Goal: Task Accomplishment & Management: Use online tool/utility

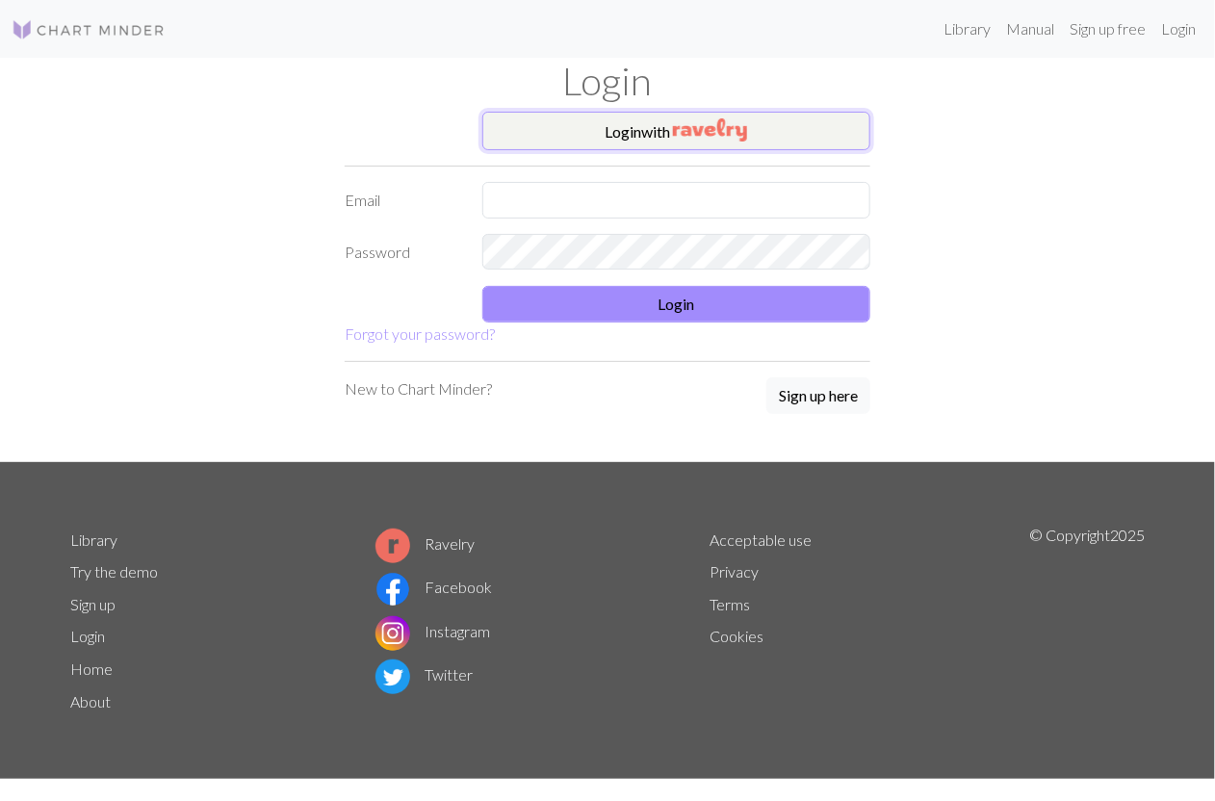
click at [699, 141] on button "Login with" at bounding box center [677, 131] width 389 height 39
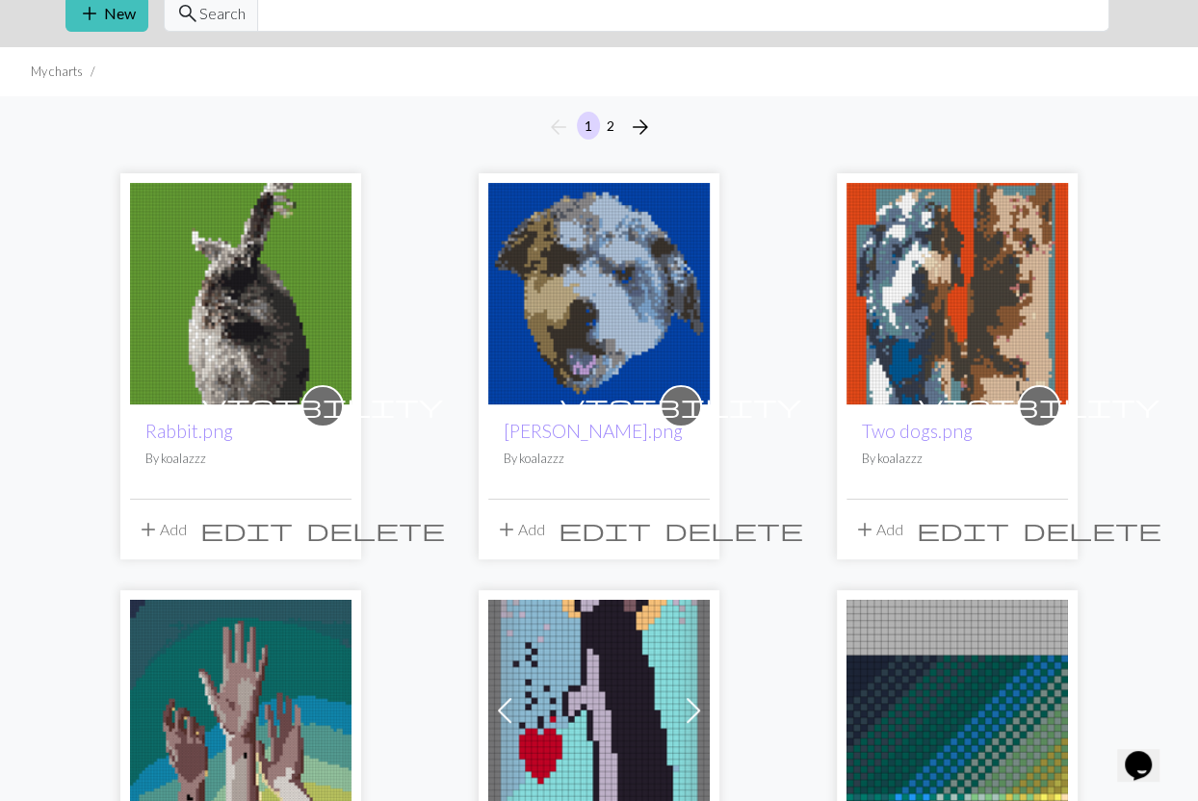
scroll to position [82, 0]
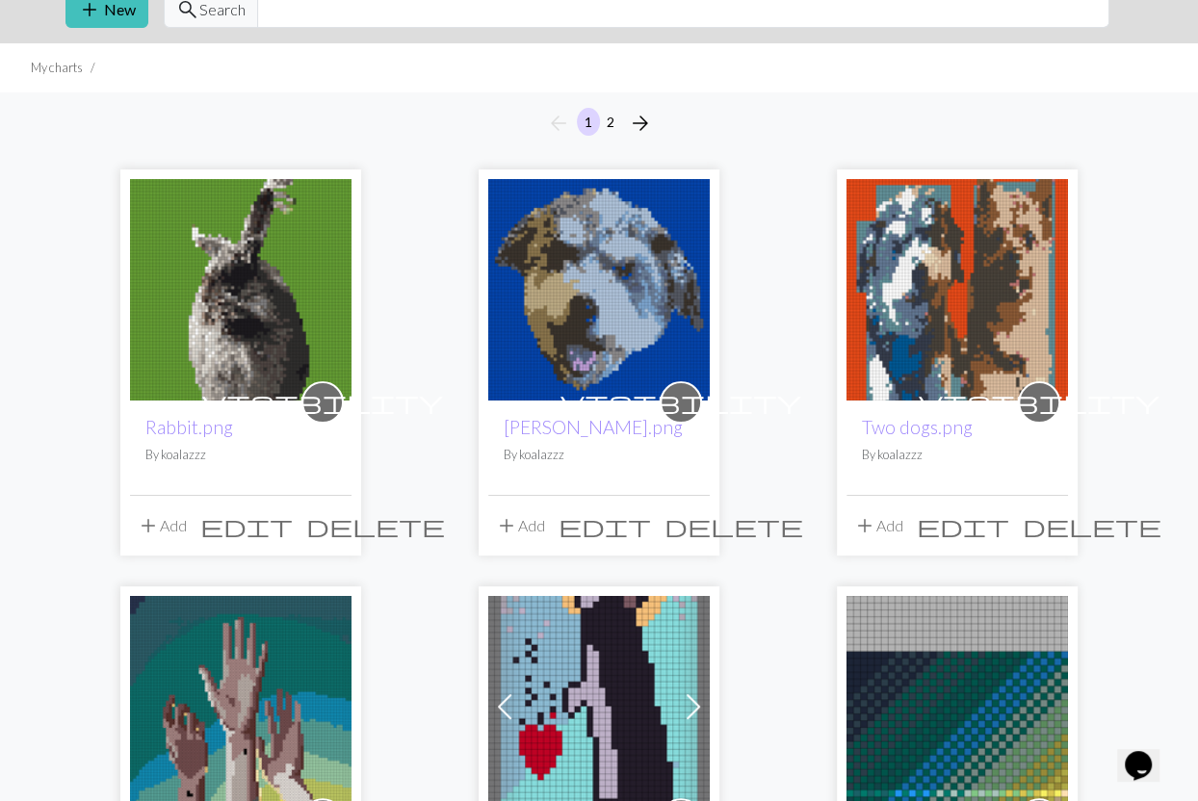
click at [211, 306] on img at bounding box center [241, 290] width 222 height 222
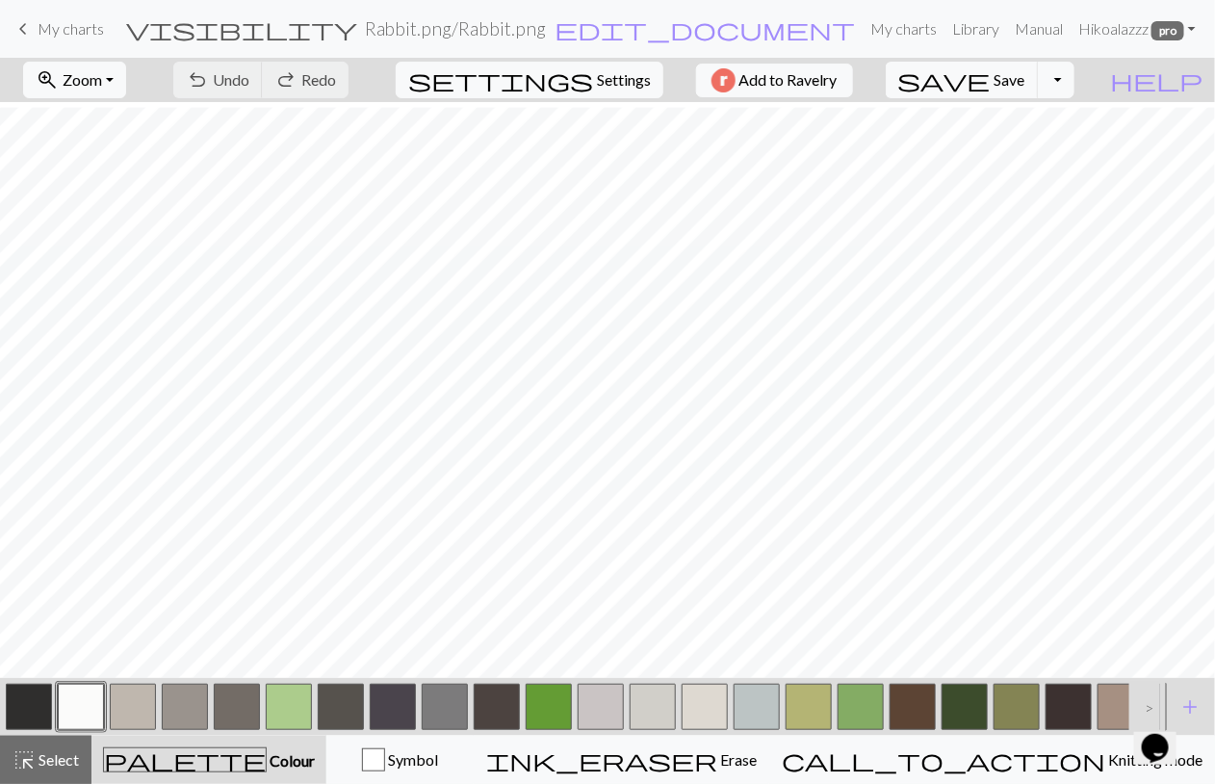
scroll to position [140, 0]
click at [126, 64] on button "zoom_in Zoom Zoom" at bounding box center [74, 80] width 103 height 37
click at [129, 233] on button "50%" at bounding box center [100, 230] width 152 height 31
click at [102, 84] on span "Zoom" at bounding box center [82, 79] width 39 height 18
click at [106, 120] on button "Fit all" at bounding box center [100, 121] width 152 height 31
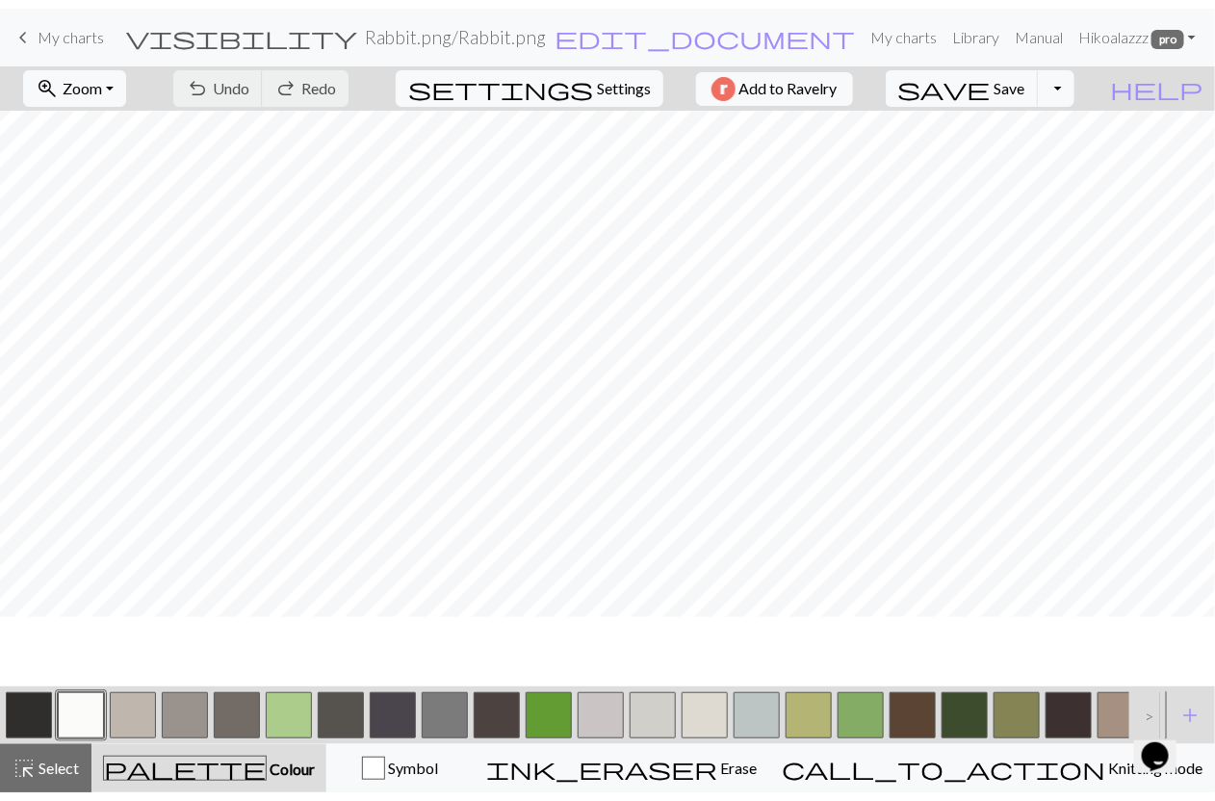
scroll to position [31, 0]
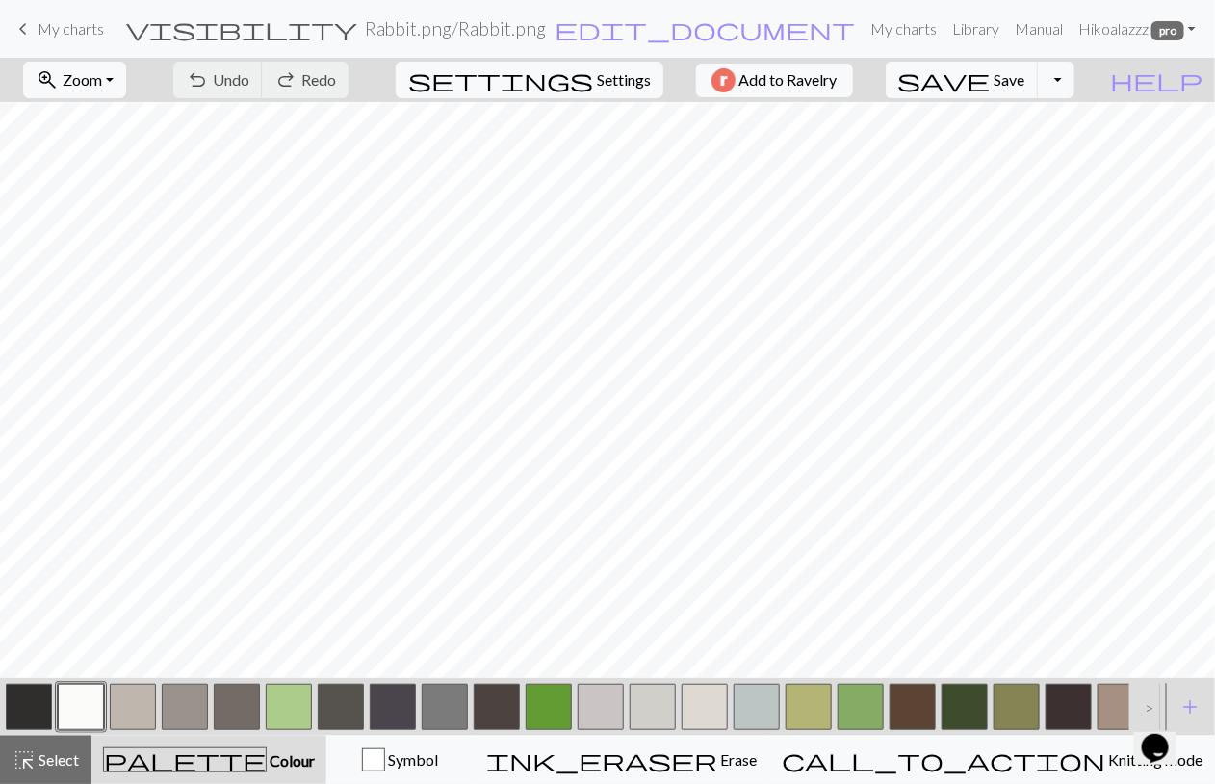
click at [68, 34] on span "My charts" at bounding box center [71, 28] width 66 height 18
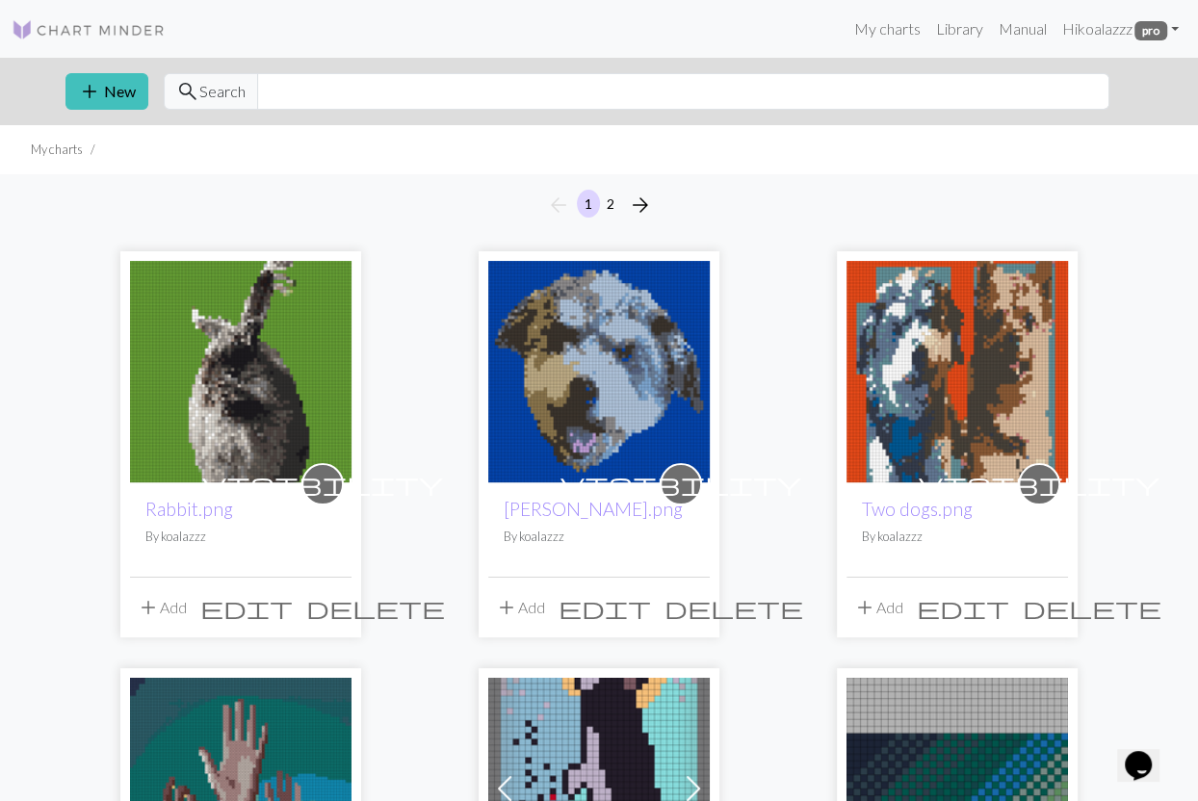
click at [598, 420] on img at bounding box center [599, 372] width 222 height 222
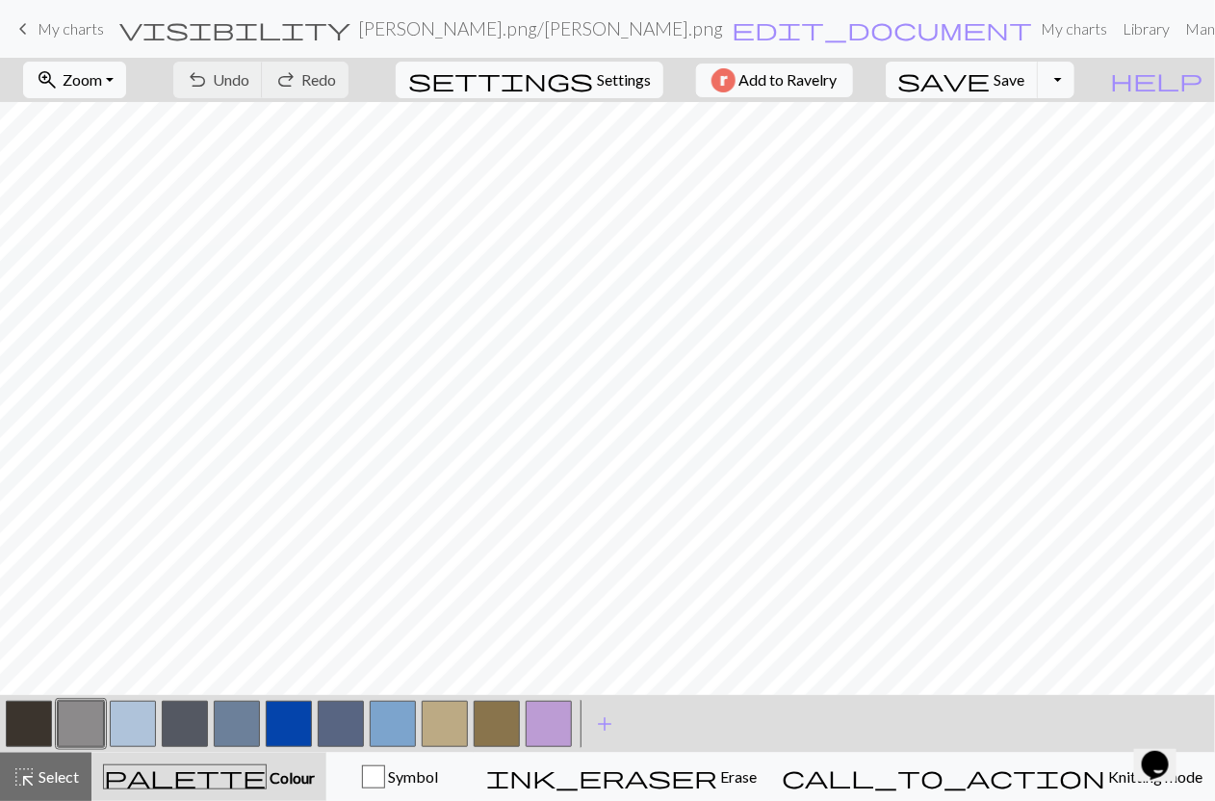
scroll to position [180, 0]
click at [126, 81] on button "zoom_in Zoom Zoom" at bounding box center [74, 80] width 103 height 37
click at [142, 155] on button "Fit width" at bounding box center [100, 152] width 152 height 31
click at [102, 77] on span "Zoom" at bounding box center [82, 79] width 39 height 18
click at [137, 175] on button "Fit height" at bounding box center [100, 183] width 152 height 31
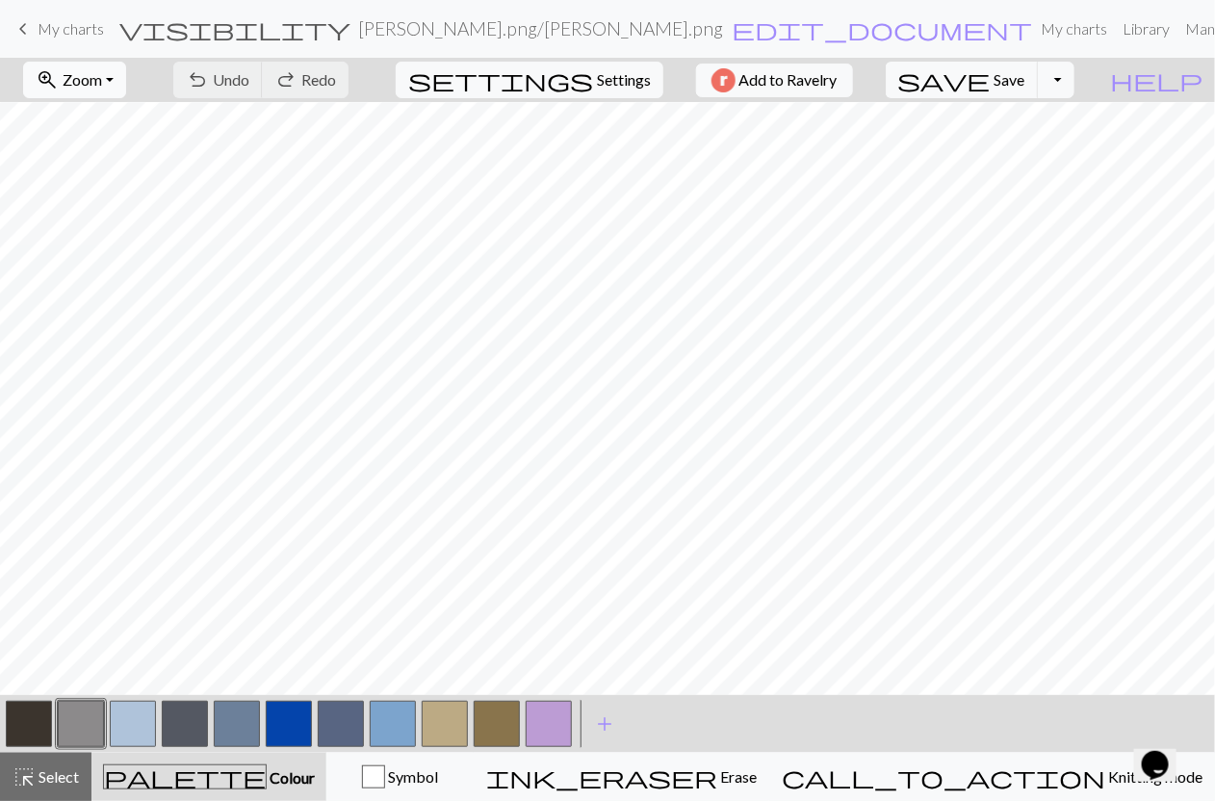
click at [105, 67] on button "zoom_in Zoom Zoom" at bounding box center [74, 80] width 103 height 37
click at [152, 223] on button "50%" at bounding box center [100, 230] width 152 height 31
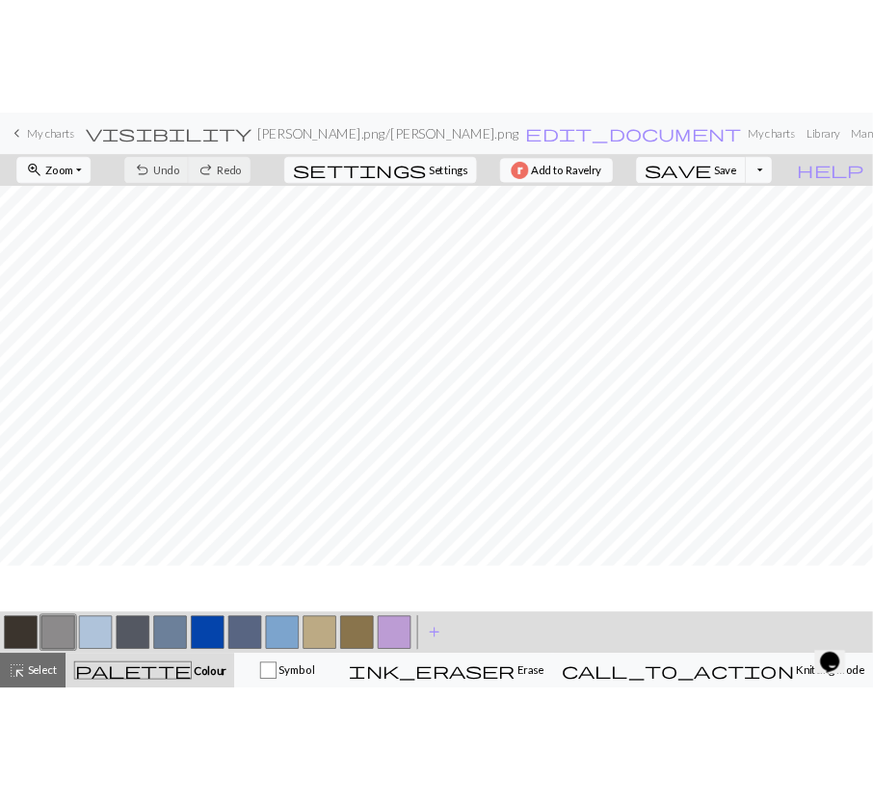
scroll to position [238, 0]
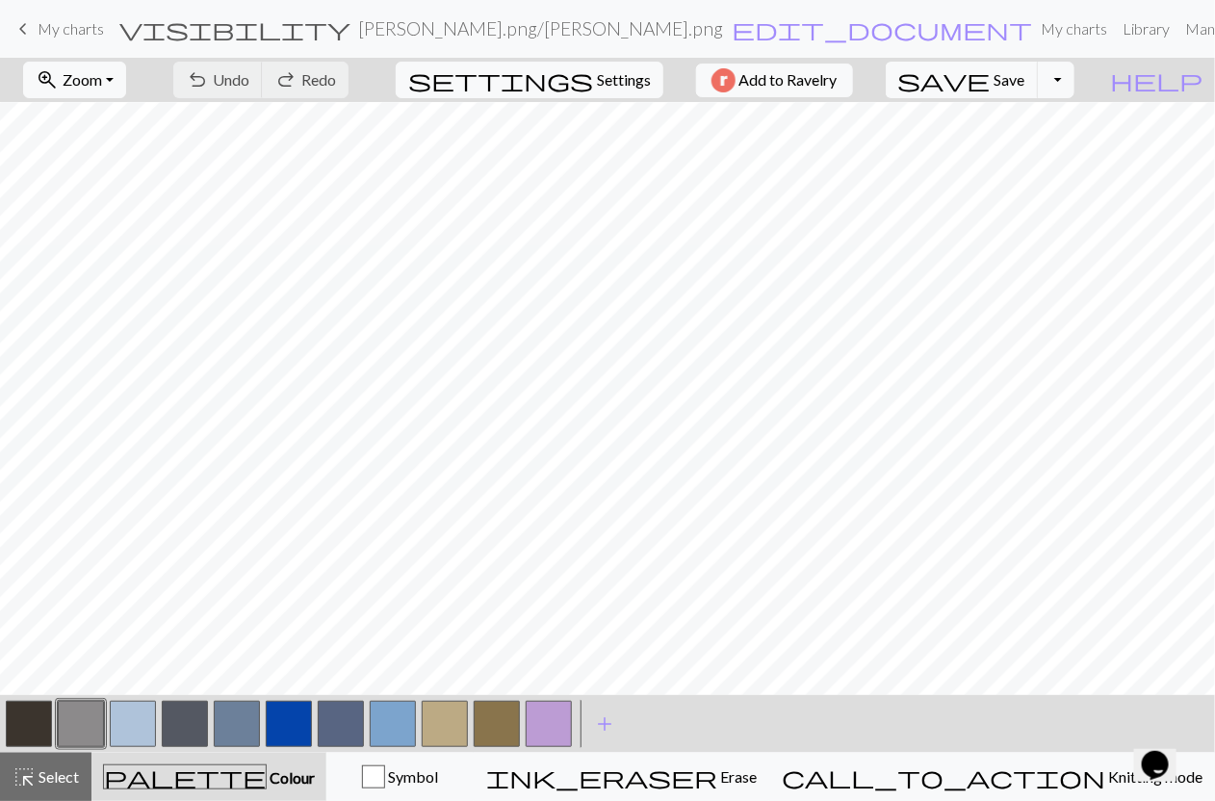
click at [541, 731] on button "button" at bounding box center [549, 724] width 46 height 46
click at [27, 721] on button "button" at bounding box center [29, 724] width 46 height 46
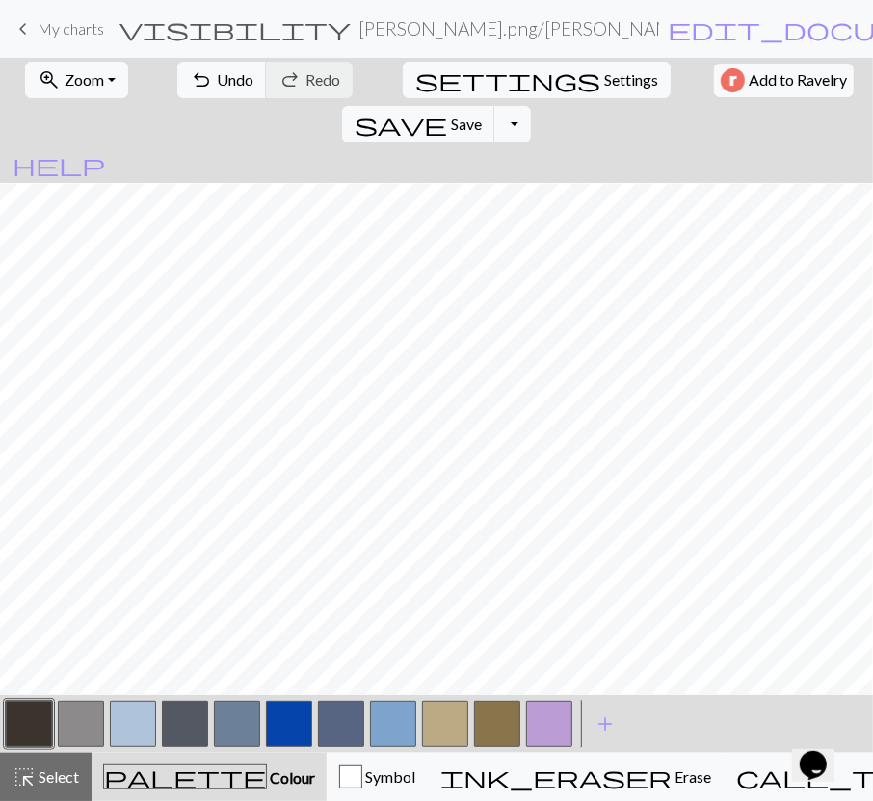
click at [487, 721] on button "button" at bounding box center [497, 724] width 46 height 46
click at [91, 727] on button "button" at bounding box center [81, 724] width 46 height 46
click at [444, 723] on button "button" at bounding box center [445, 724] width 46 height 46
click at [288, 721] on button "button" at bounding box center [289, 724] width 46 height 46
click at [449, 727] on button "button" at bounding box center [445, 724] width 46 height 46
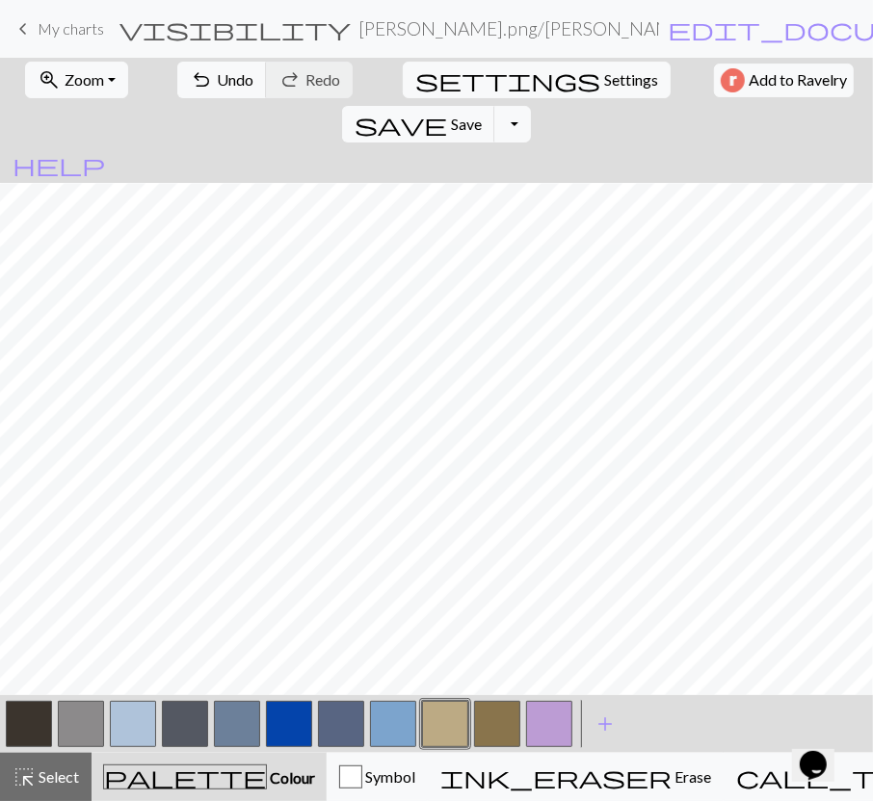
click at [124, 722] on button "button" at bounding box center [133, 724] width 46 height 46
click at [40, 722] on button "button" at bounding box center [29, 724] width 46 height 46
click at [124, 720] on button "button" at bounding box center [133, 724] width 46 height 46
click at [497, 726] on button "button" at bounding box center [497, 724] width 46 height 46
click at [452, 727] on button "button" at bounding box center [445, 724] width 46 height 46
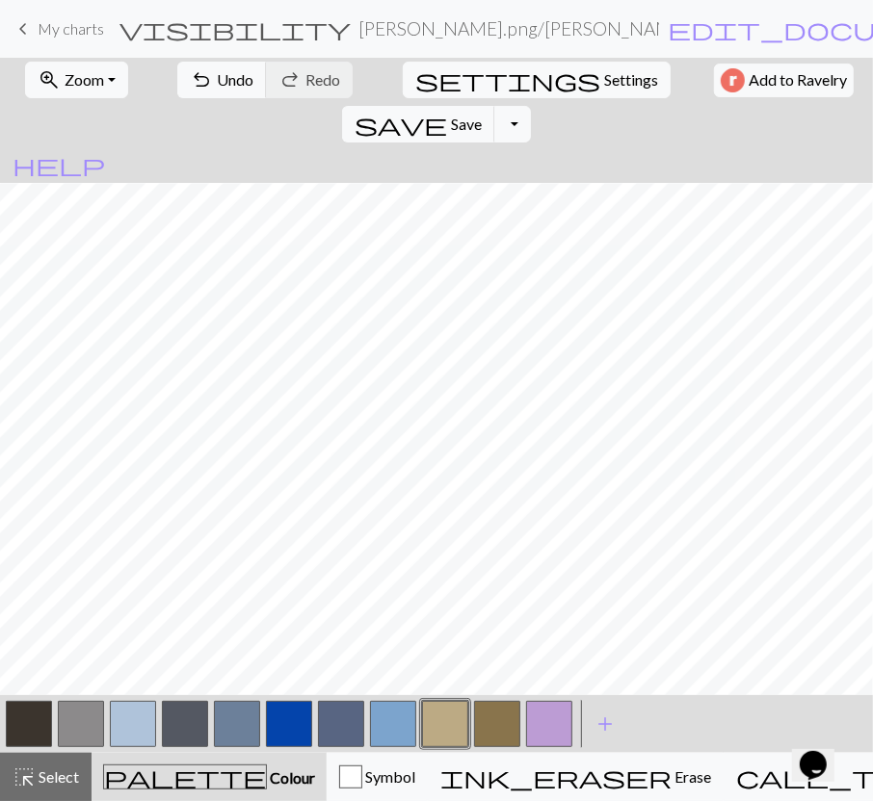
click at [485, 720] on button "button" at bounding box center [497, 724] width 46 height 46
click at [438, 727] on button "button" at bounding box center [445, 724] width 46 height 46
click at [492, 725] on button "button" at bounding box center [497, 724] width 46 height 46
click at [440, 720] on button "button" at bounding box center [445, 724] width 46 height 46
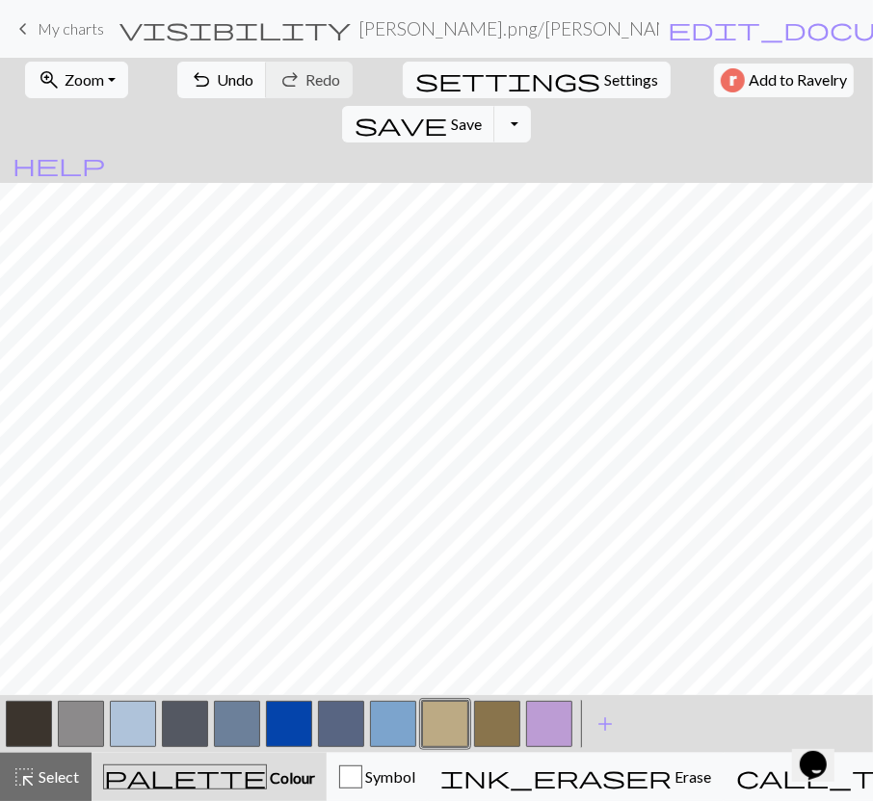
click at [498, 724] on button "button" at bounding box center [497, 724] width 46 height 46
click at [447, 111] on span "save" at bounding box center [400, 124] width 92 height 27
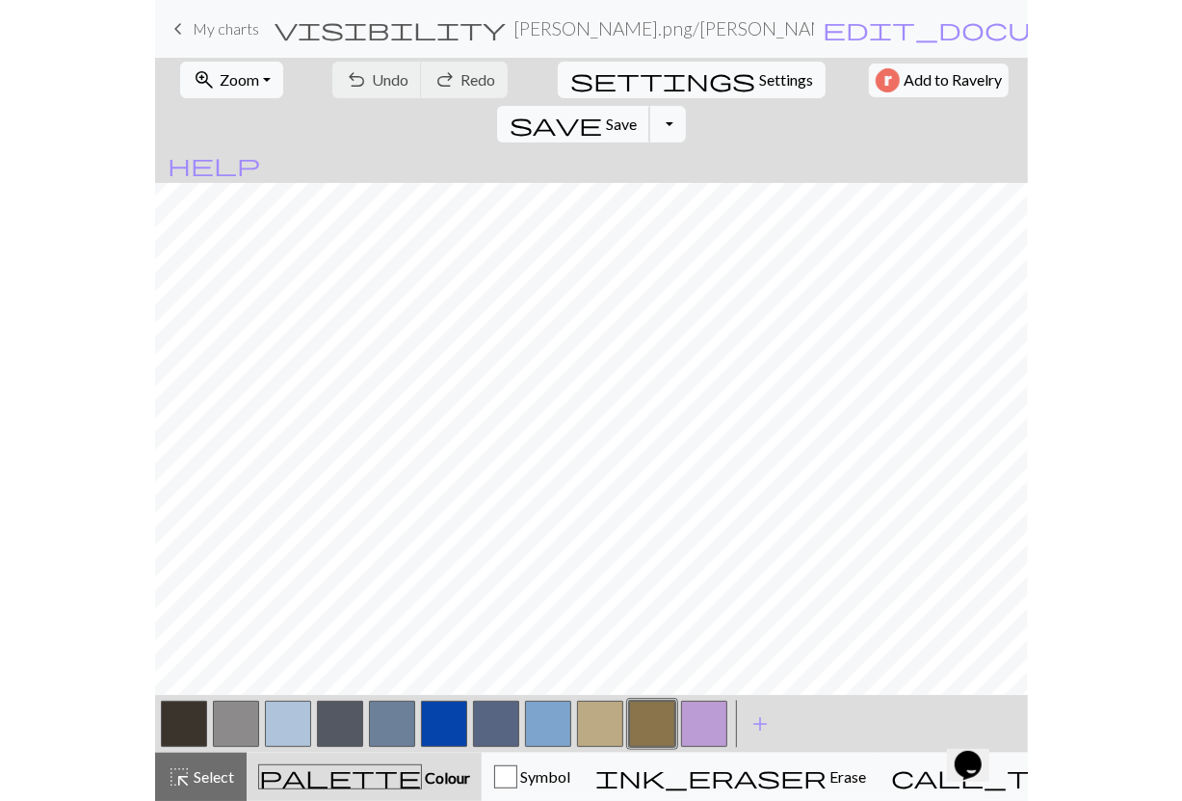
scroll to position [238, 0]
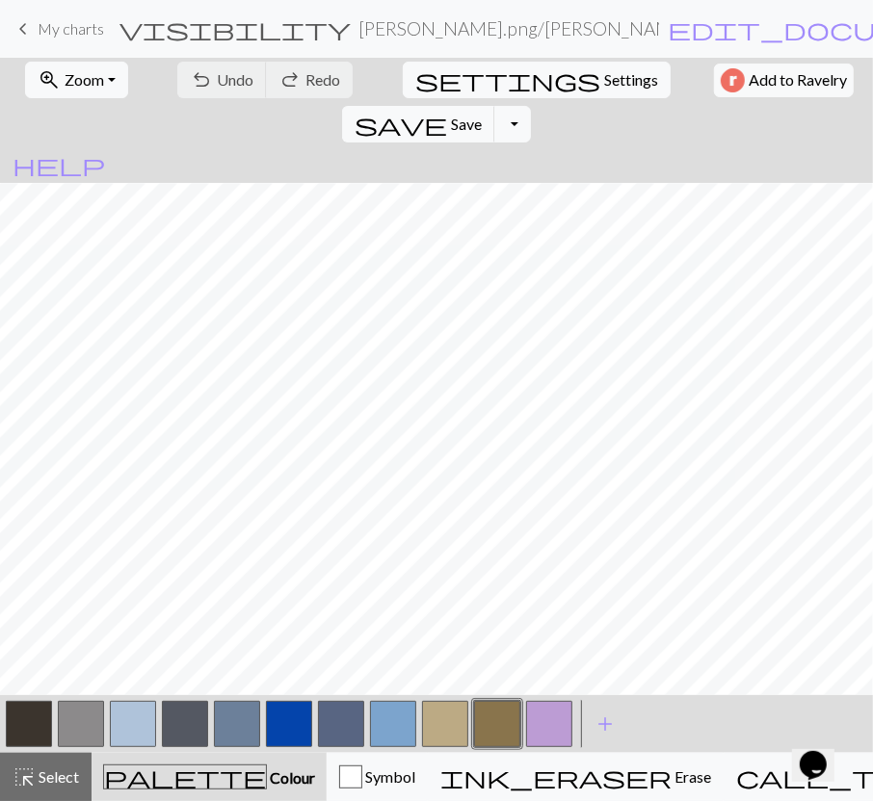
click at [21, 727] on button "button" at bounding box center [29, 724] width 46 height 46
click at [539, 716] on button "button" at bounding box center [549, 724] width 46 height 46
click at [19, 718] on button "button" at bounding box center [29, 724] width 46 height 46
click at [454, 731] on button "button" at bounding box center [445, 724] width 46 height 46
click at [491, 720] on button "button" at bounding box center [497, 724] width 46 height 46
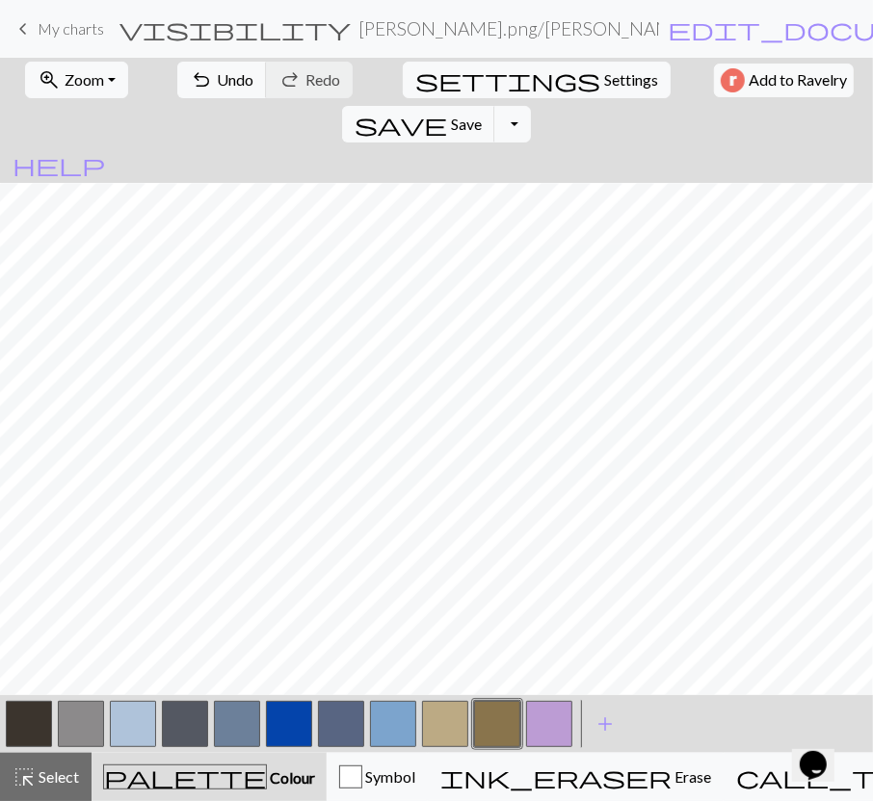
click at [452, 721] on button "button" at bounding box center [445, 724] width 46 height 46
click at [501, 723] on button "button" at bounding box center [497, 724] width 46 height 46
click at [131, 719] on button "button" at bounding box center [133, 724] width 46 height 46
click at [456, 721] on button "button" at bounding box center [445, 724] width 46 height 46
click at [505, 726] on button "button" at bounding box center [497, 724] width 46 height 46
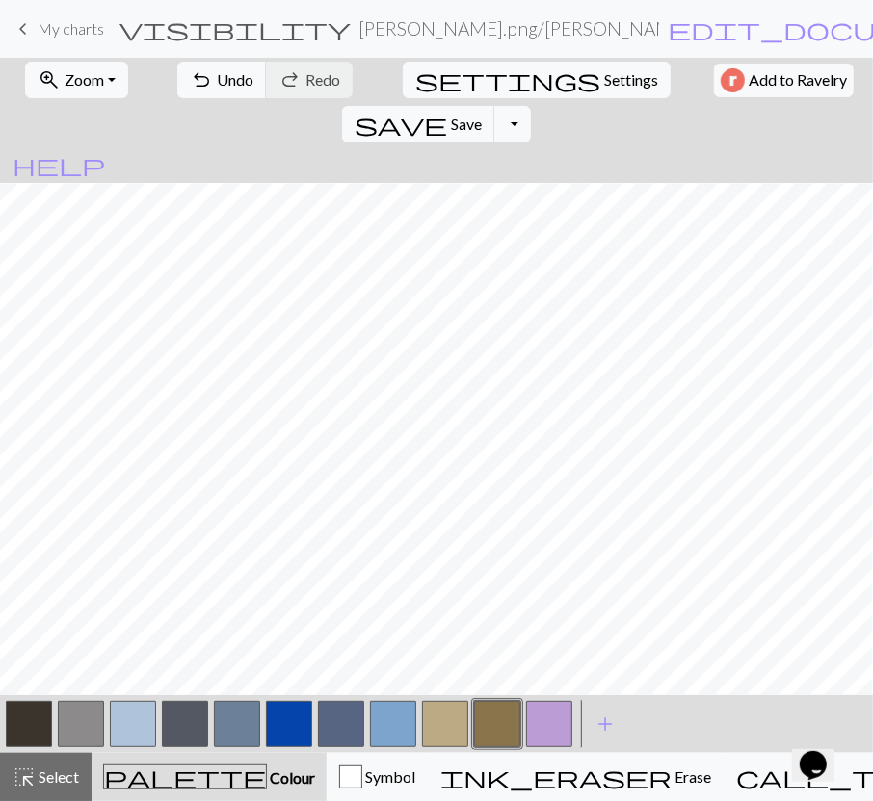
click at [453, 730] on button "button" at bounding box center [445, 724] width 46 height 46
click at [485, 720] on button "button" at bounding box center [497, 724] width 46 height 46
click at [449, 729] on button "button" at bounding box center [445, 724] width 46 height 46
click at [498, 726] on button "button" at bounding box center [497, 724] width 46 height 46
click at [458, 727] on button "button" at bounding box center [445, 724] width 46 height 46
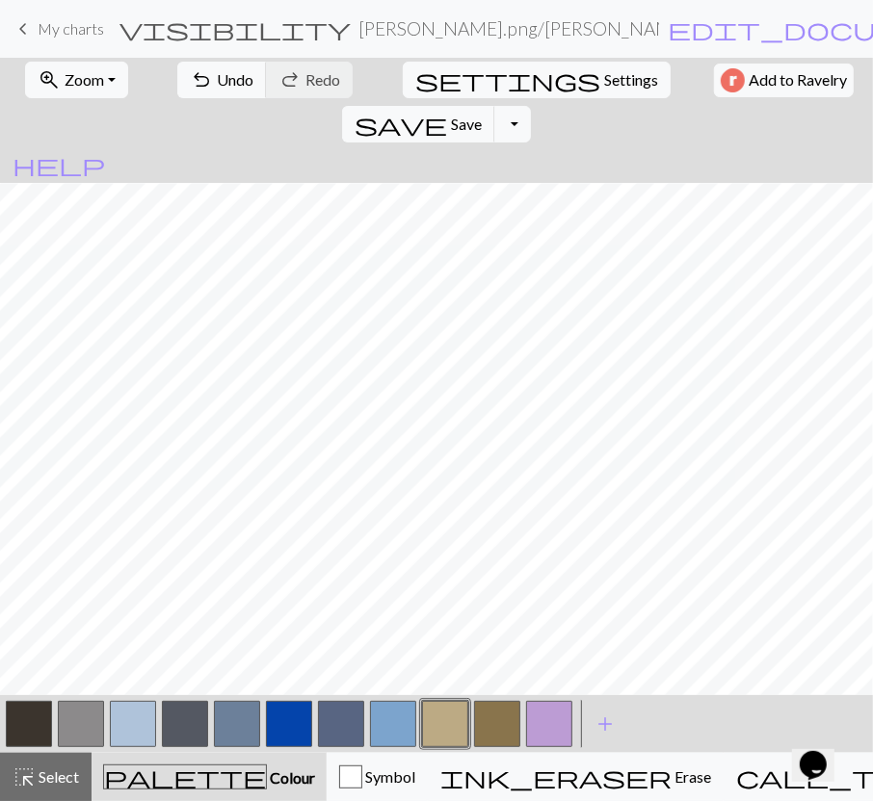
click at [500, 718] on button "button" at bounding box center [497, 724] width 46 height 46
click at [442, 726] on button "button" at bounding box center [445, 724] width 46 height 46
click at [444, 730] on button "button" at bounding box center [445, 724] width 46 height 46
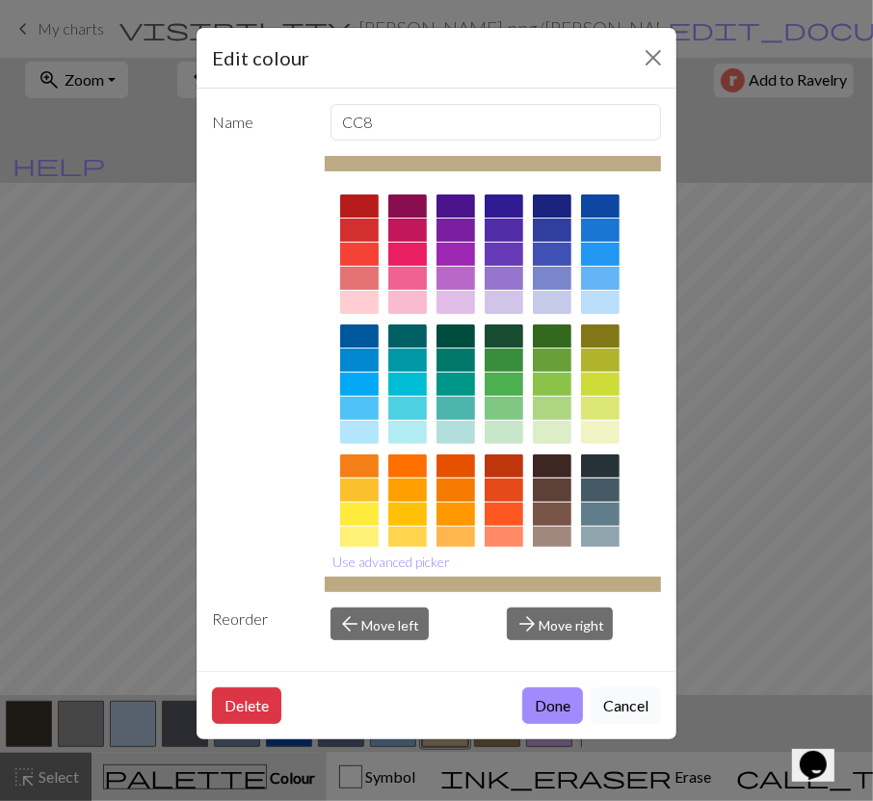
click at [630, 696] on button "Cancel" at bounding box center [625, 706] width 70 height 37
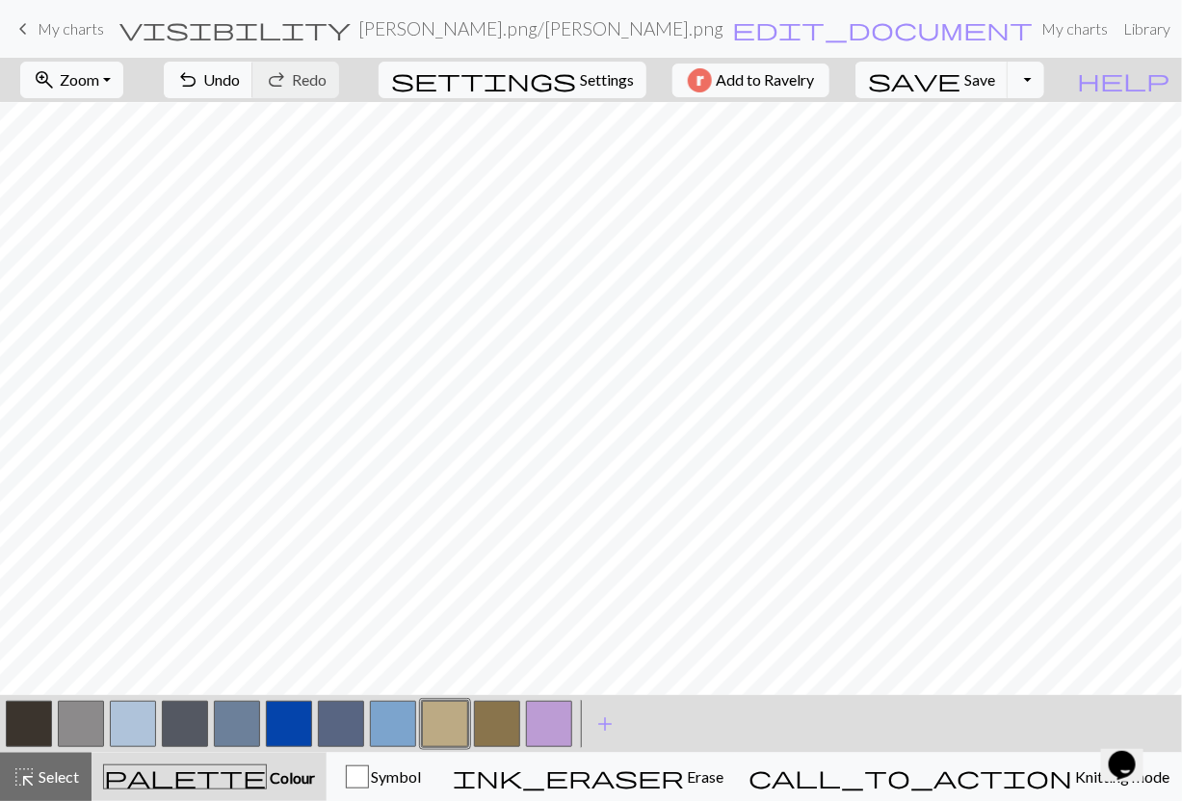
click at [298, 719] on button "button" at bounding box center [289, 724] width 46 height 46
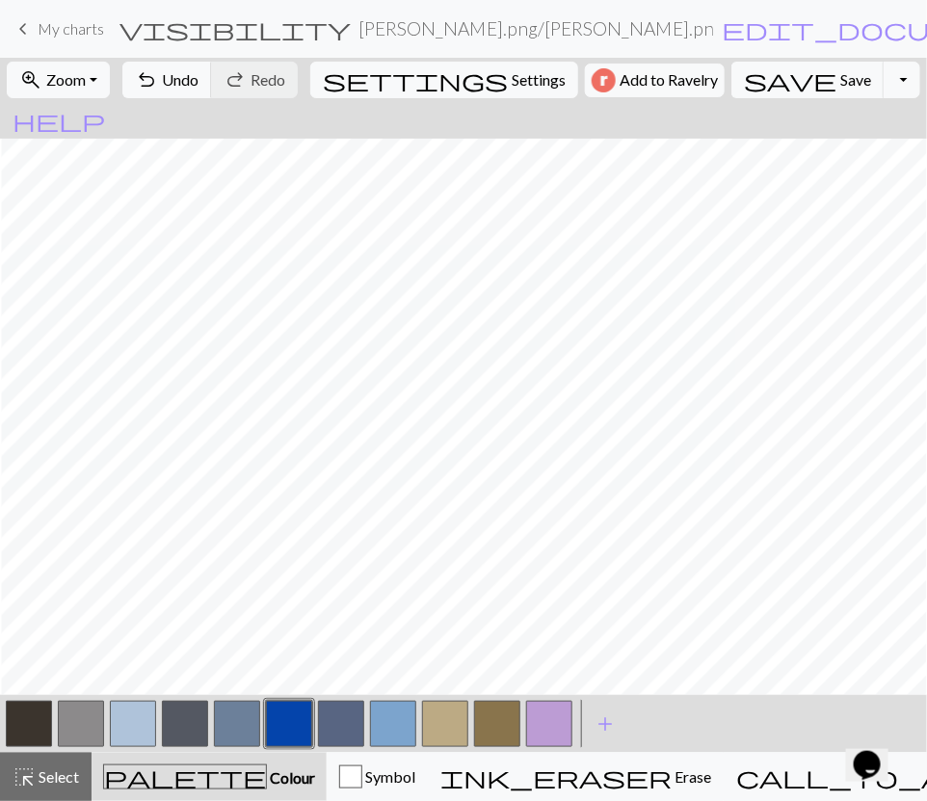
scroll to position [229, 2]
click at [436, 738] on button "button" at bounding box center [445, 724] width 46 height 46
click at [277, 719] on button "button" at bounding box center [289, 724] width 46 height 46
click at [761, 74] on span "save" at bounding box center [790, 79] width 92 height 27
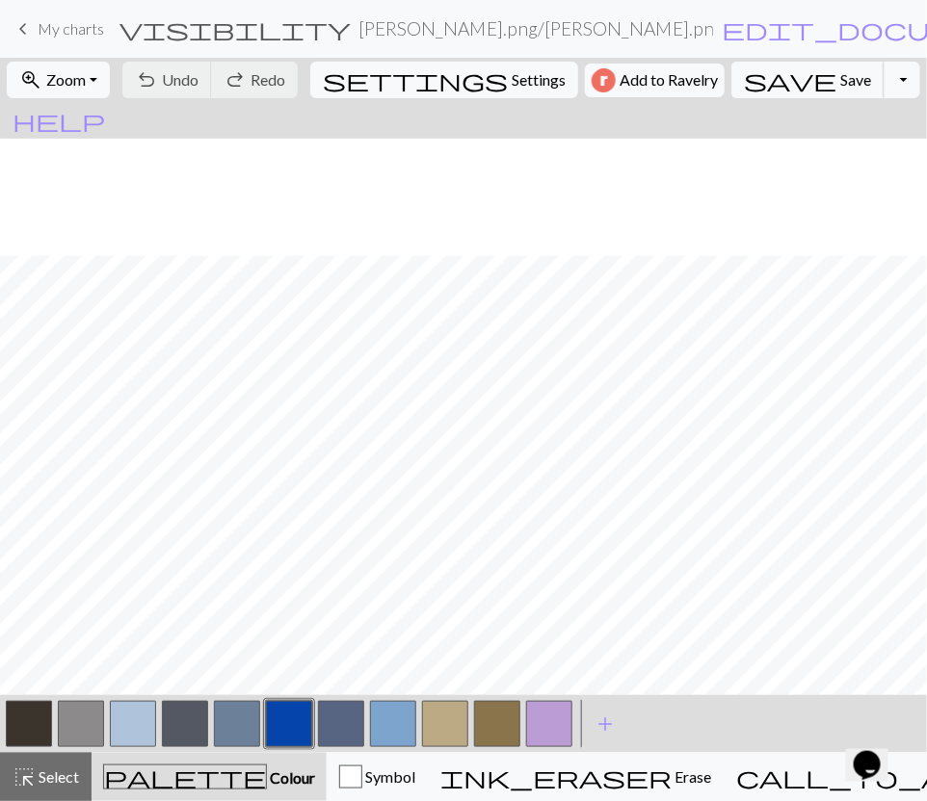
scroll to position [284, 0]
click at [763, 87] on span "save" at bounding box center [790, 79] width 92 height 27
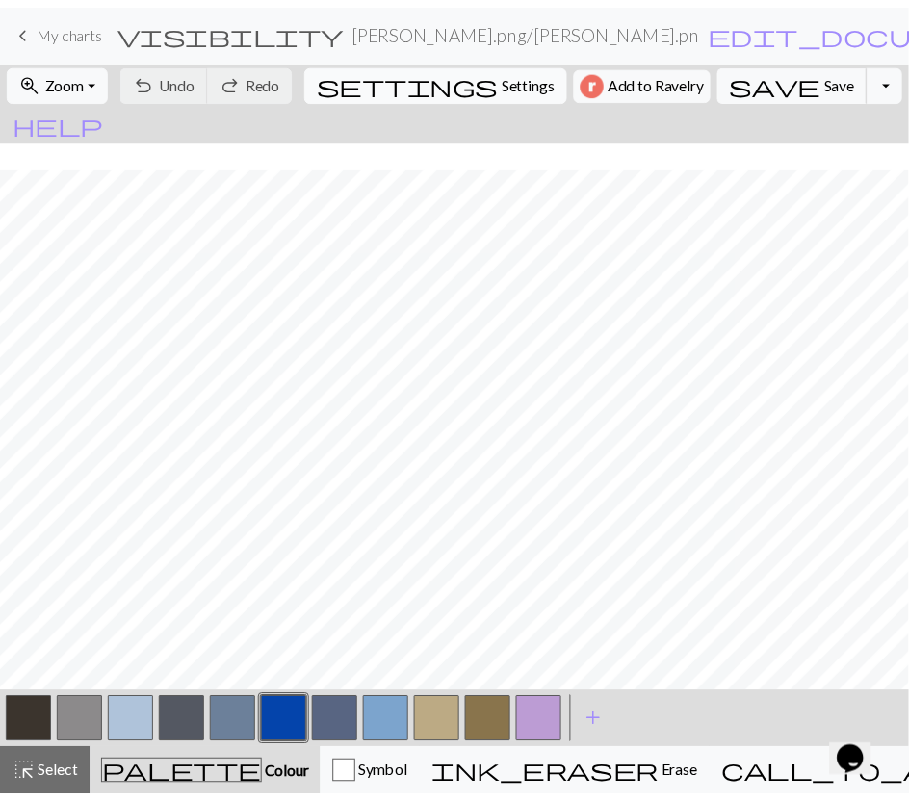
scroll to position [208, 0]
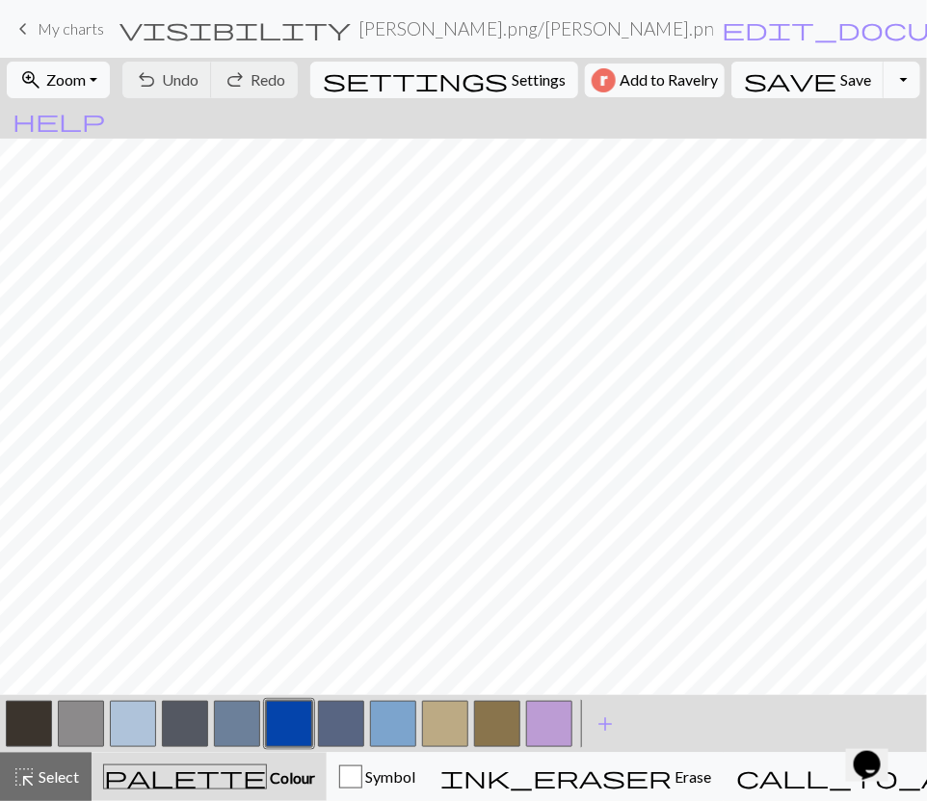
click at [46, 32] on span "My charts" at bounding box center [71, 28] width 66 height 18
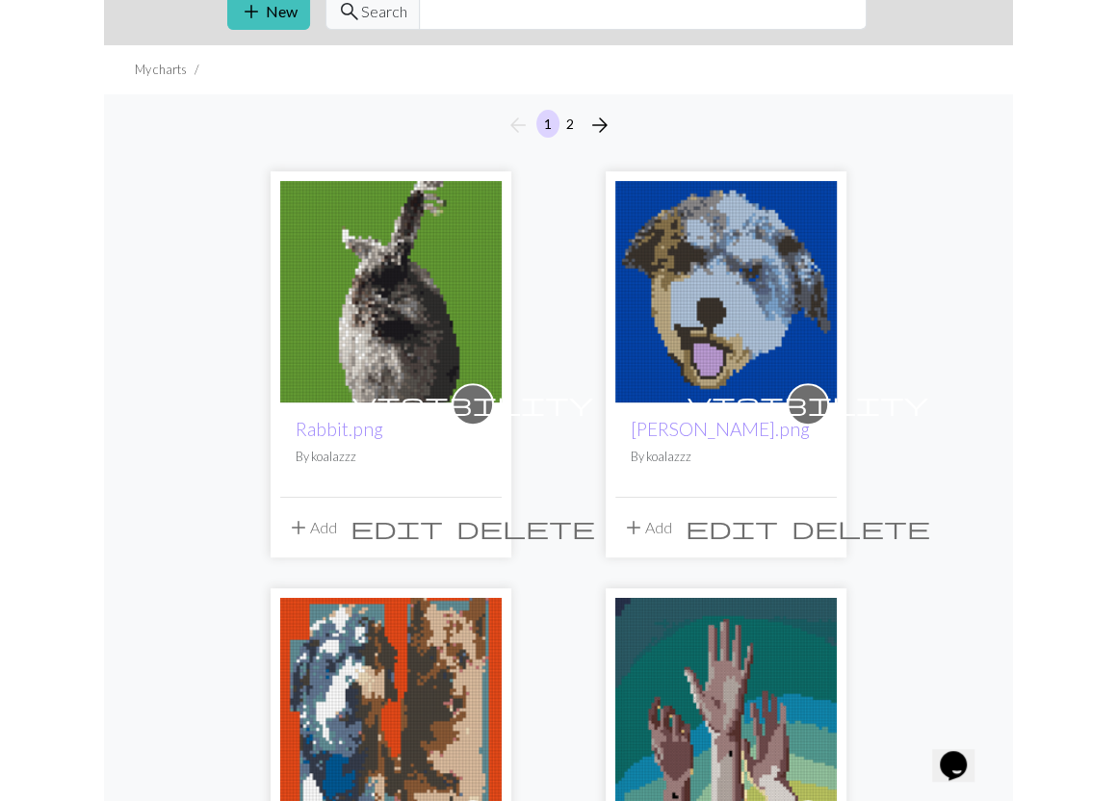
scroll to position [84, 0]
